Goal: Information Seeking & Learning: Learn about a topic

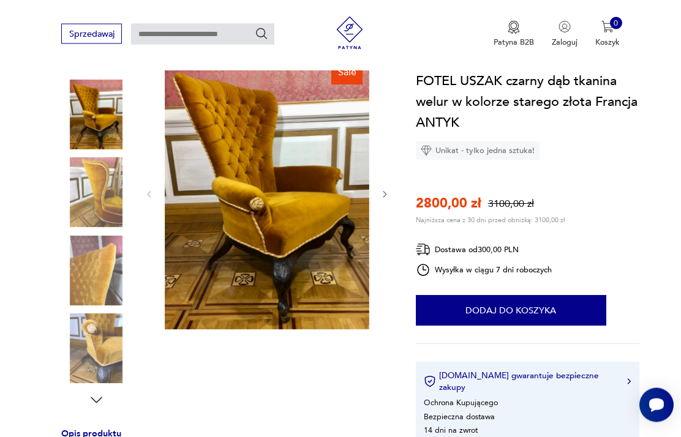
scroll to position [116, 0]
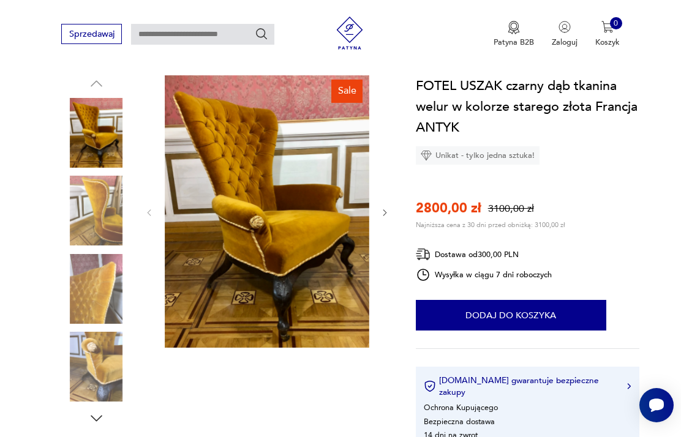
click at [239, 264] on img at bounding box center [267, 211] width 204 height 272
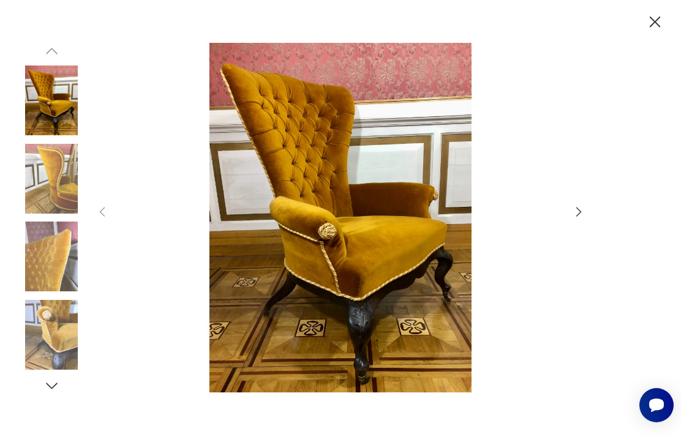
click at [583, 219] on icon "button" at bounding box center [578, 211] width 13 height 13
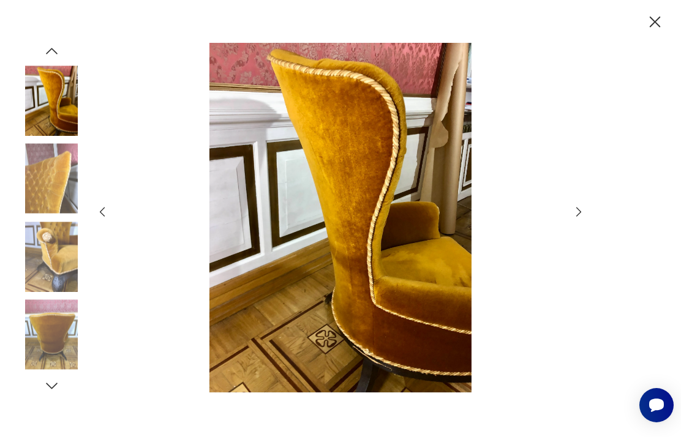
click at [582, 219] on icon "button" at bounding box center [578, 211] width 13 height 13
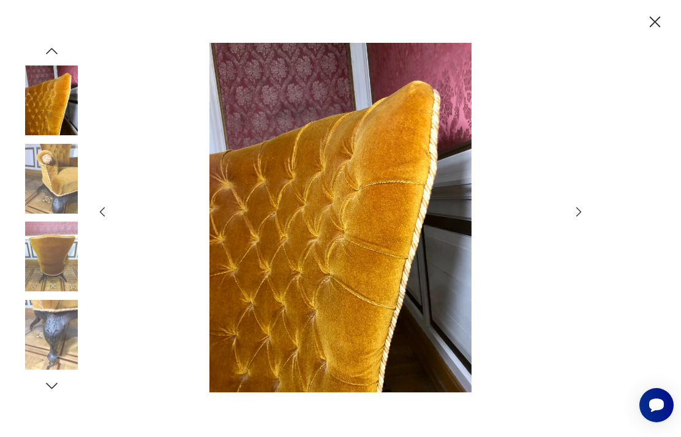
click at [581, 219] on icon "button" at bounding box center [578, 211] width 13 height 13
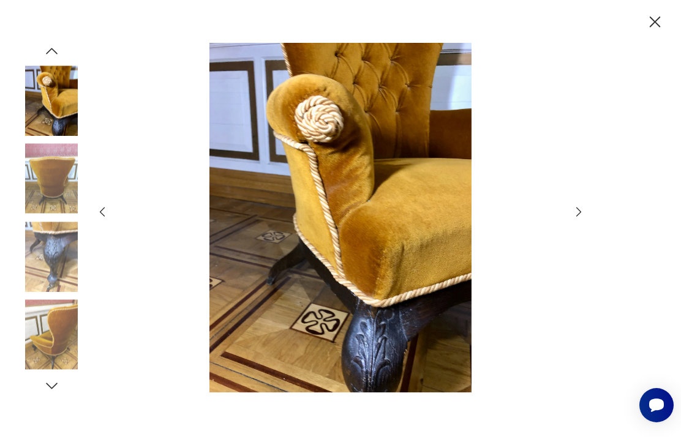
click at [573, 219] on icon "button" at bounding box center [578, 211] width 13 height 13
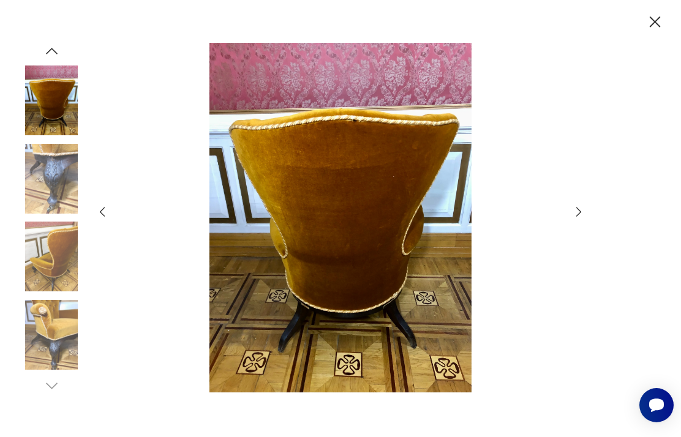
click at [580, 219] on icon "button" at bounding box center [578, 211] width 13 height 13
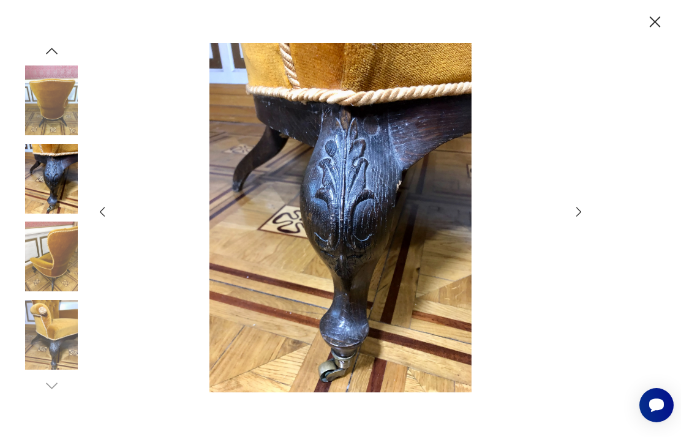
click at [578, 217] on icon "button" at bounding box center [578, 212] width 5 height 9
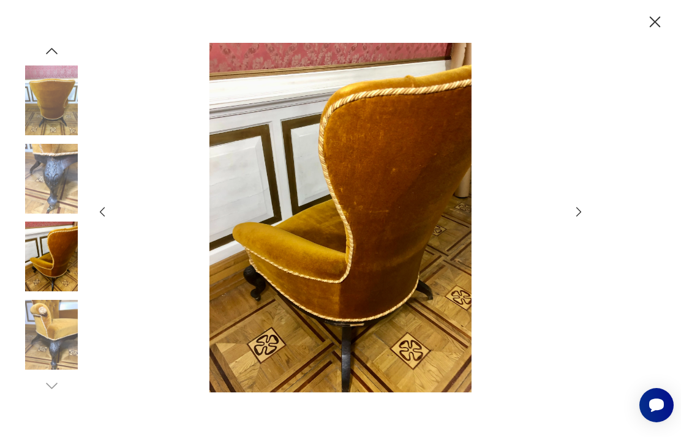
click at [577, 219] on icon "button" at bounding box center [578, 211] width 13 height 13
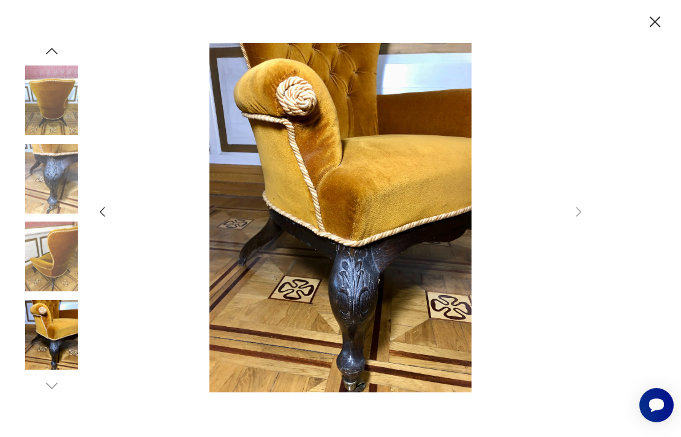
click at [568, 242] on div at bounding box center [341, 218] width 490 height 351
click at [56, 285] on img at bounding box center [52, 257] width 70 height 70
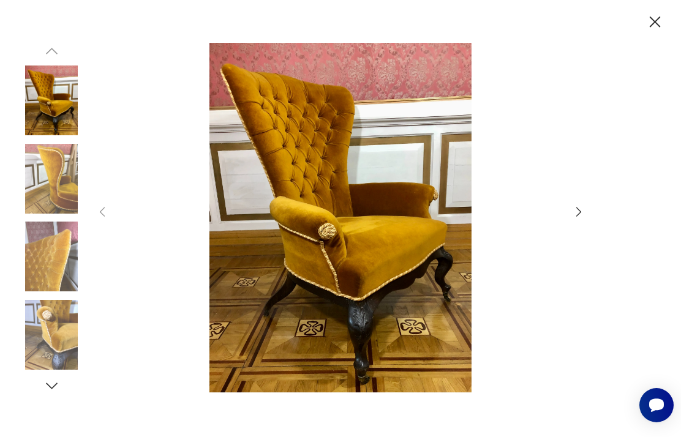
click at [43, 268] on img at bounding box center [52, 257] width 70 height 70
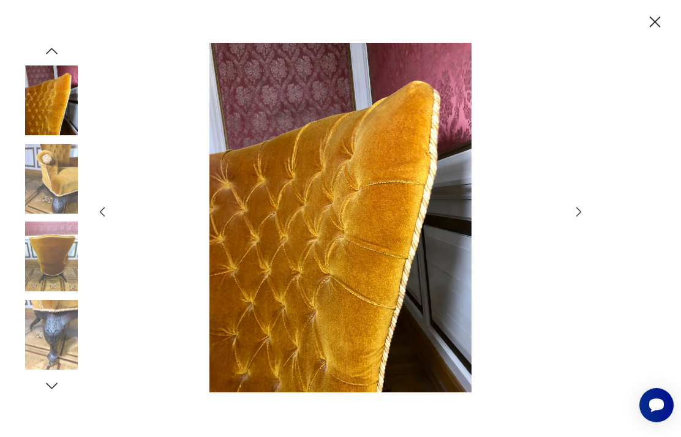
click at [48, 124] on img at bounding box center [52, 101] width 70 height 70
click at [36, 120] on img at bounding box center [52, 101] width 70 height 70
click at [54, 59] on icon "button" at bounding box center [51, 51] width 17 height 17
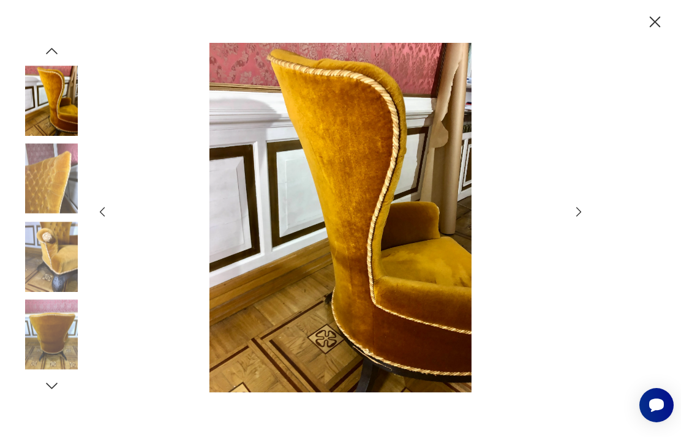
click at [50, 126] on img at bounding box center [52, 101] width 70 height 70
click at [39, 73] on div at bounding box center [52, 218] width 70 height 351
click at [47, 59] on icon "button" at bounding box center [51, 51] width 17 height 17
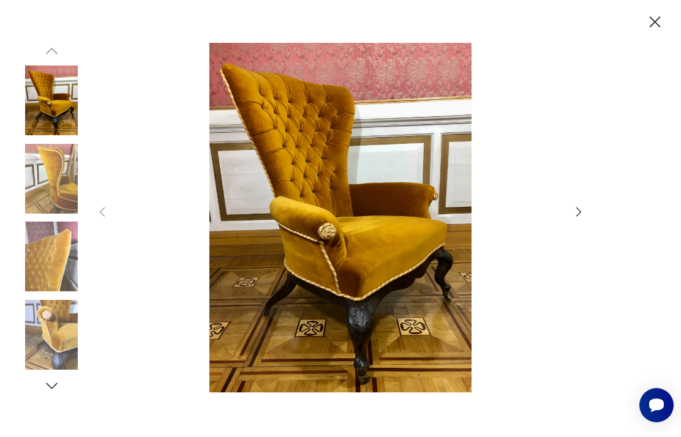
click at [54, 120] on img at bounding box center [52, 101] width 70 height 70
